Goal: Information Seeking & Learning: Learn about a topic

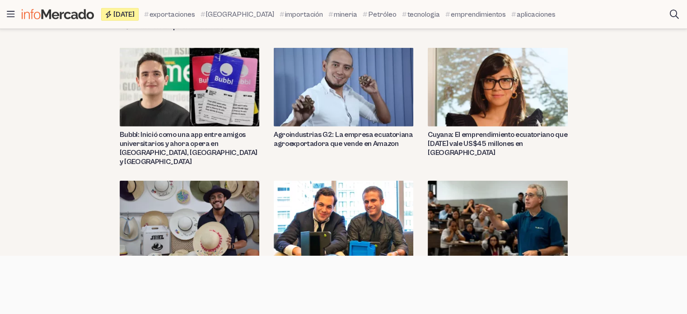
scroll to position [2853, 0]
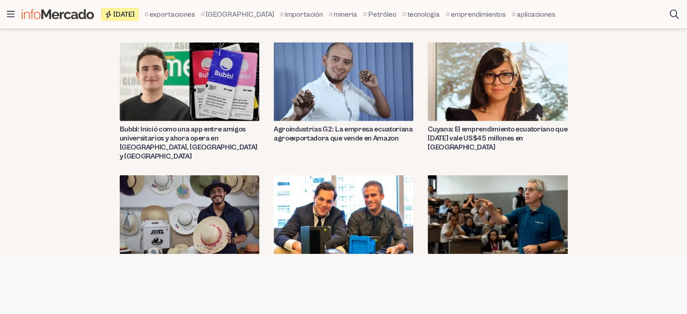
click at [326, 257] on link "Kushki: Conoce la historia del primer unicornio ecuatoriano valorado en más de …" at bounding box center [343, 270] width 139 height 27
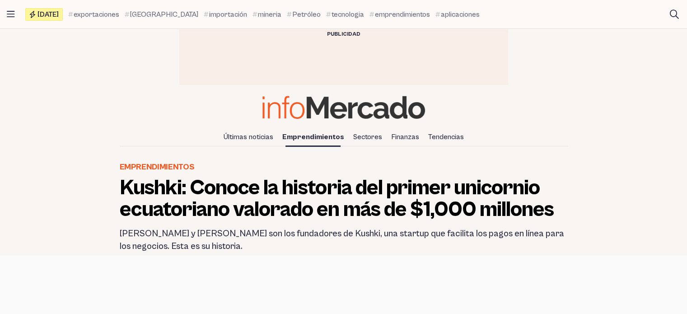
drag, startPoint x: 686, startPoint y: 32, endPoint x: 689, endPoint y: 46, distance: 14.3
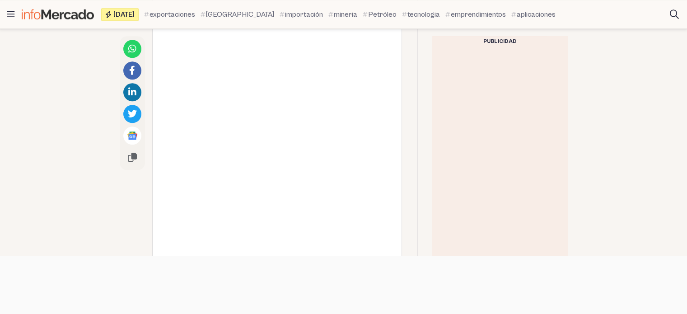
scroll to position [1036, 0]
drag, startPoint x: 683, startPoint y: 140, endPoint x: 688, endPoint y: 166, distance: 26.6
click at [686, 166] on html "Saltar al contenido Titulares Buscar Temas Últimas noticias Emprendimientos Sec…" at bounding box center [343, 318] width 687 height 2709
